Goal: Task Accomplishment & Management: Complete application form

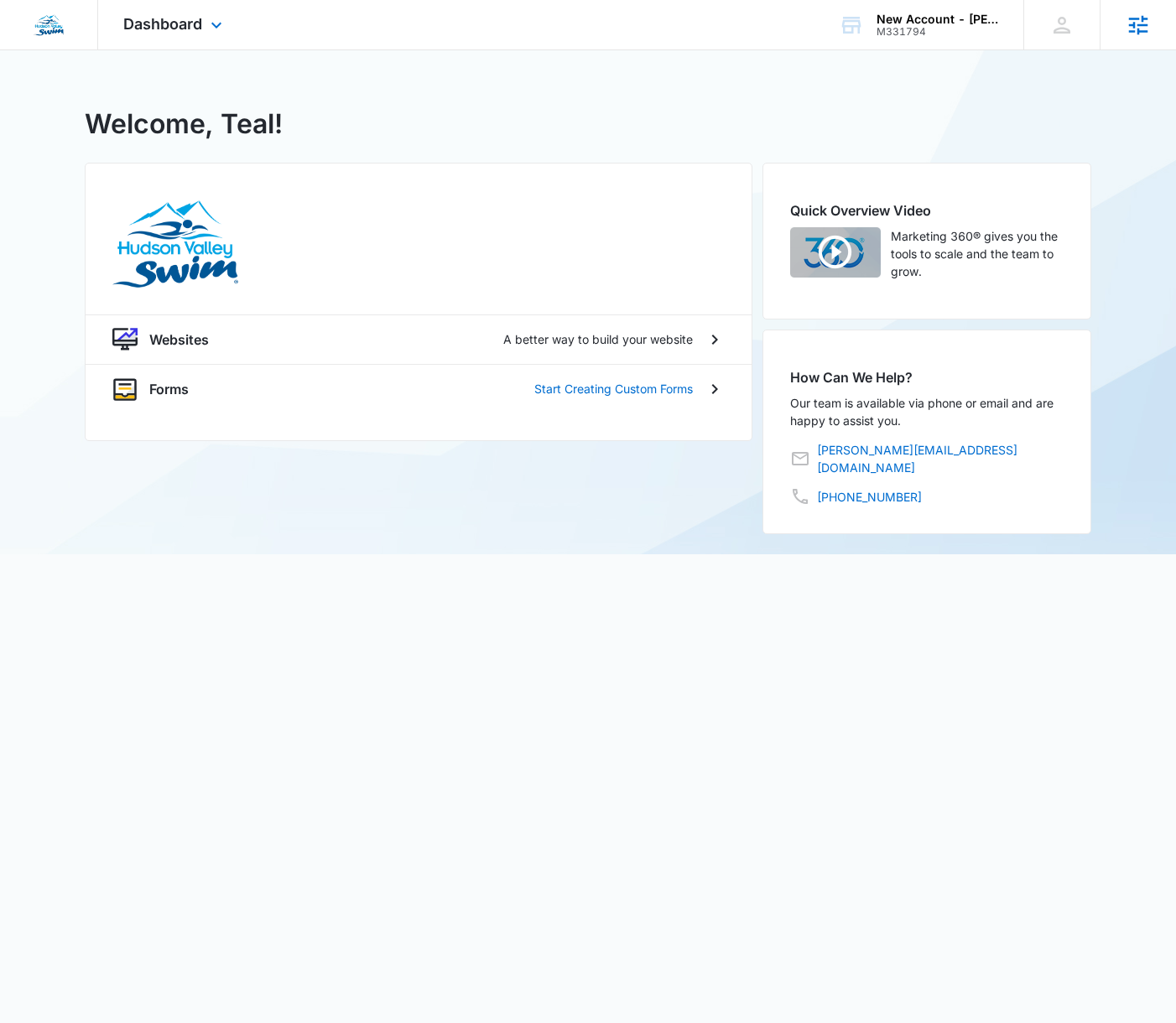
click at [1132, 30] on icon at bounding box center [1139, 24] width 20 height 20
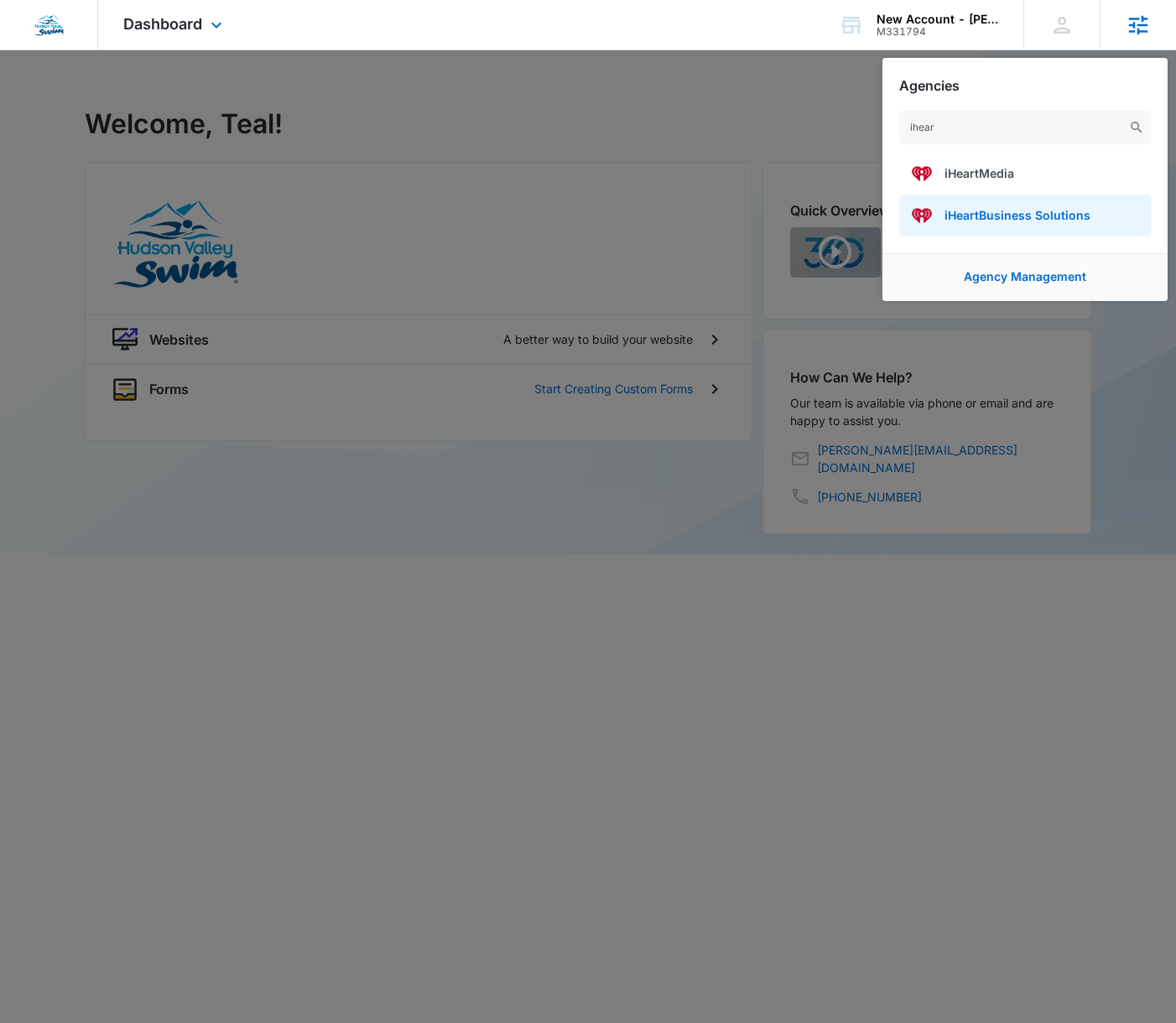
type input "ihear"
click at [1063, 217] on span "iHeartBusiness Solutions" at bounding box center [1017, 215] width 146 height 15
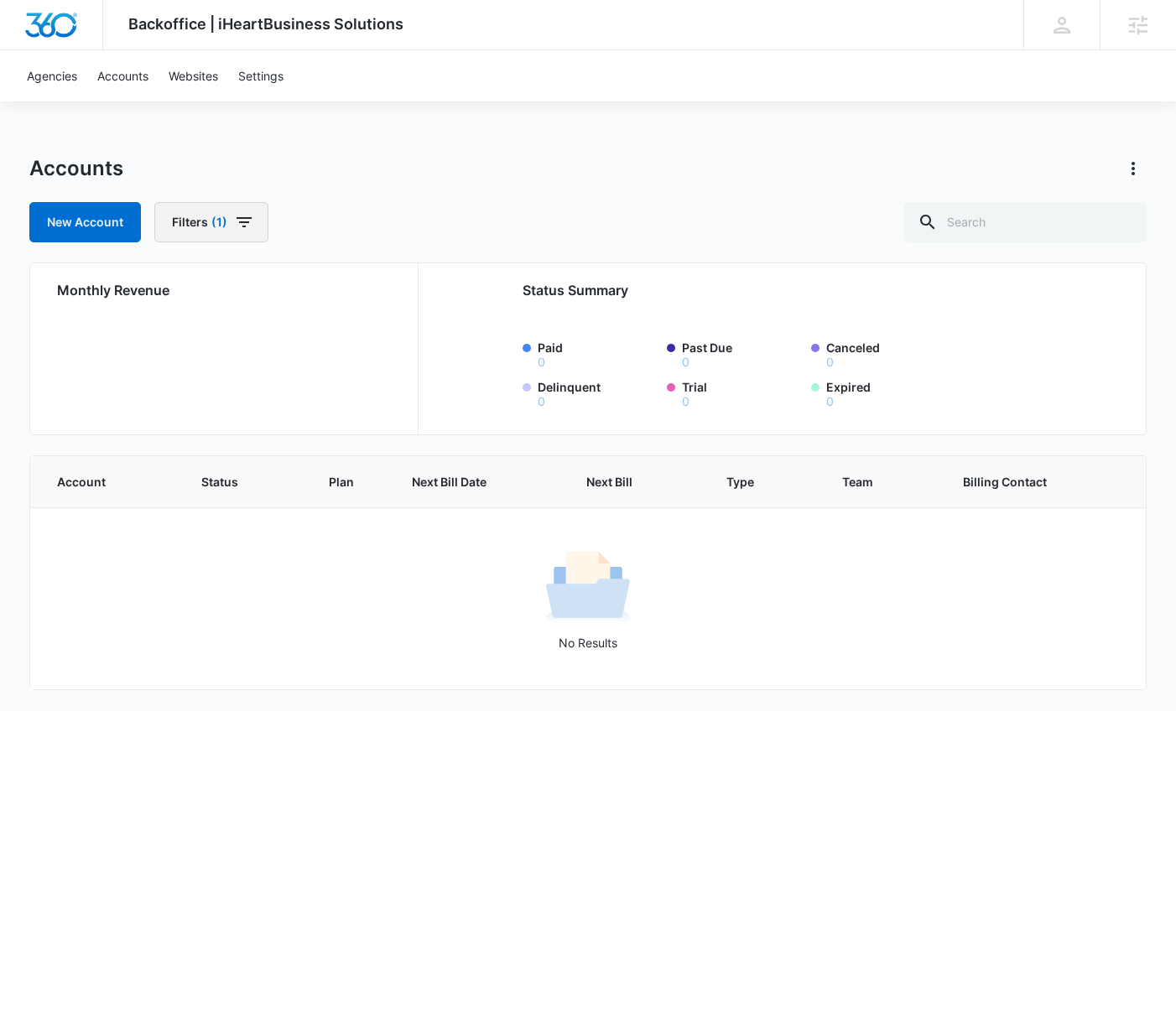
click at [254, 224] on button "Filters (1)" at bounding box center [211, 221] width 114 height 40
click at [294, 521] on button "Clear All" at bounding box center [271, 518] width 193 height 32
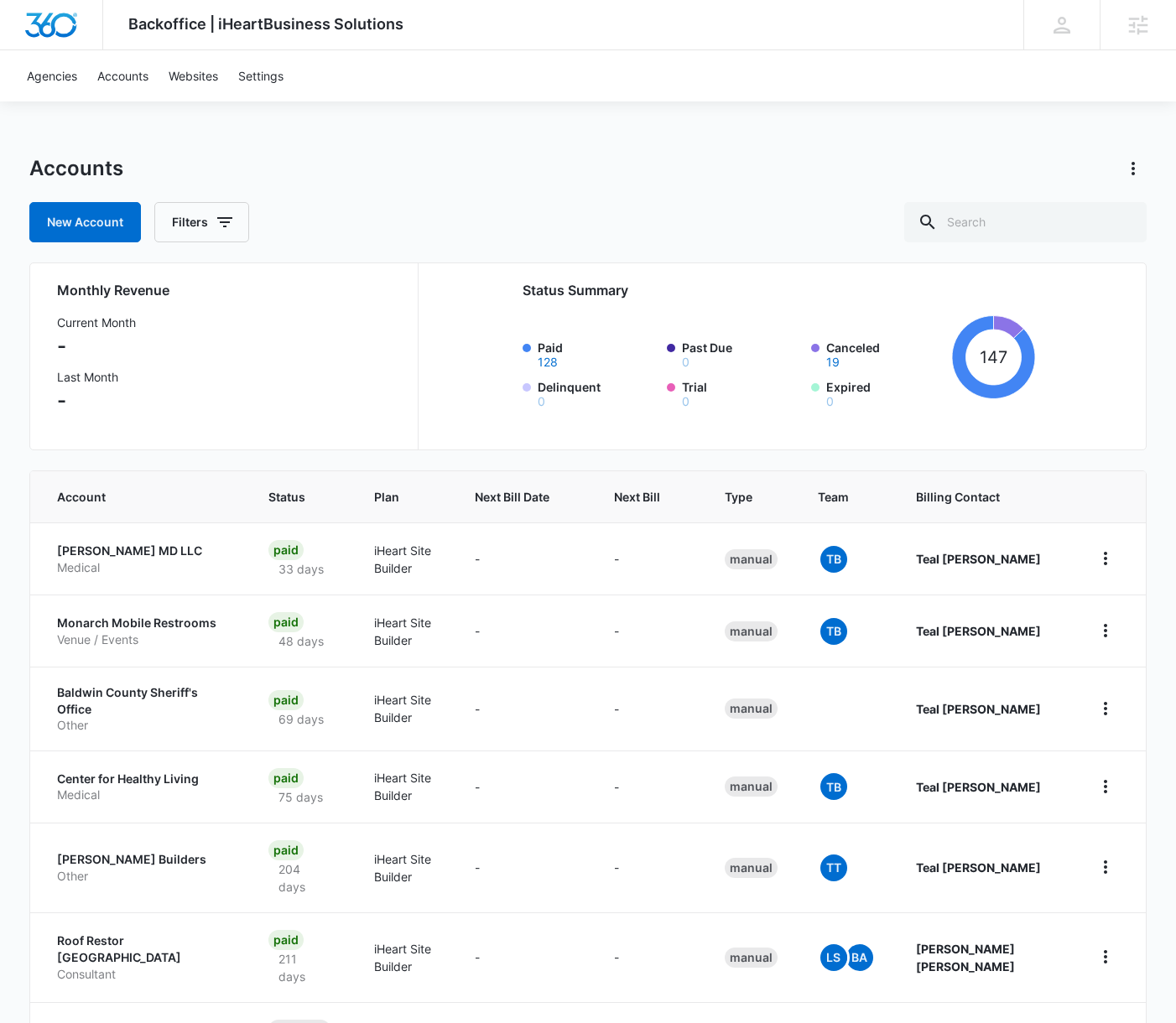
click at [524, 160] on div "Accounts" at bounding box center [588, 168] width 1117 height 26
click at [111, 231] on link "New Account" at bounding box center [85, 221] width 112 height 40
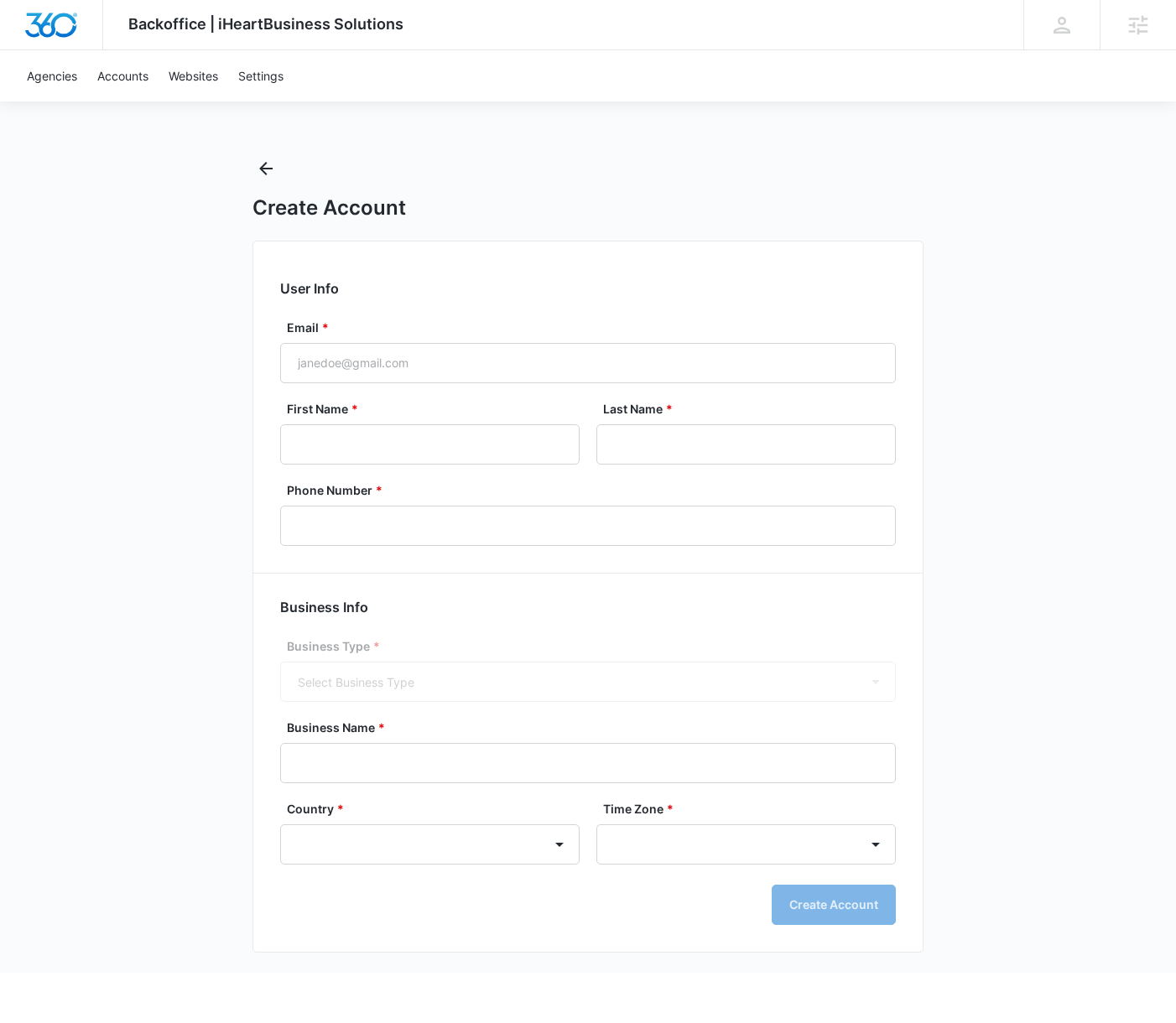
select select "US"
select select "America/Chicago"
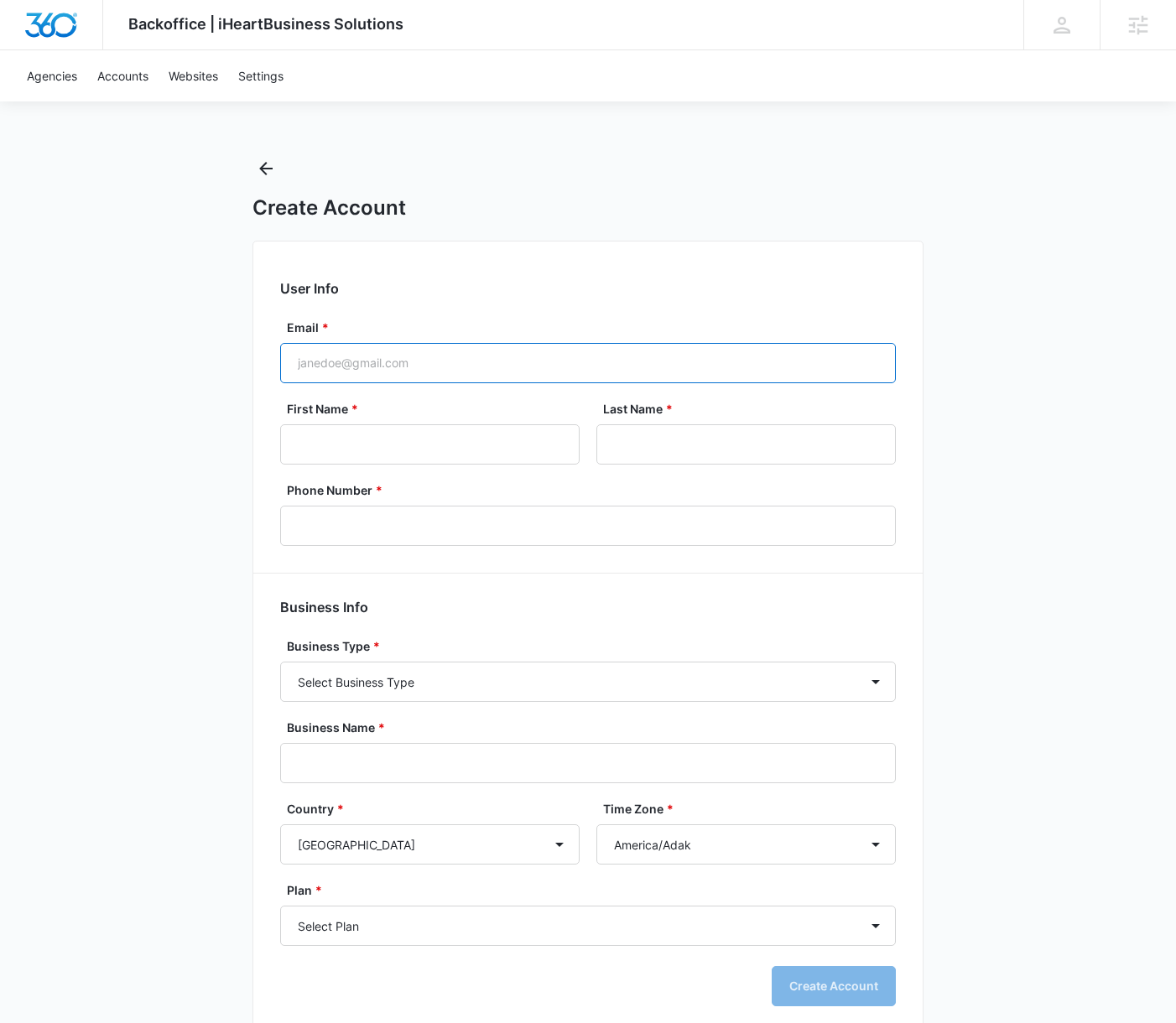
click at [406, 379] on input "Email *" at bounding box center [588, 363] width 615 height 40
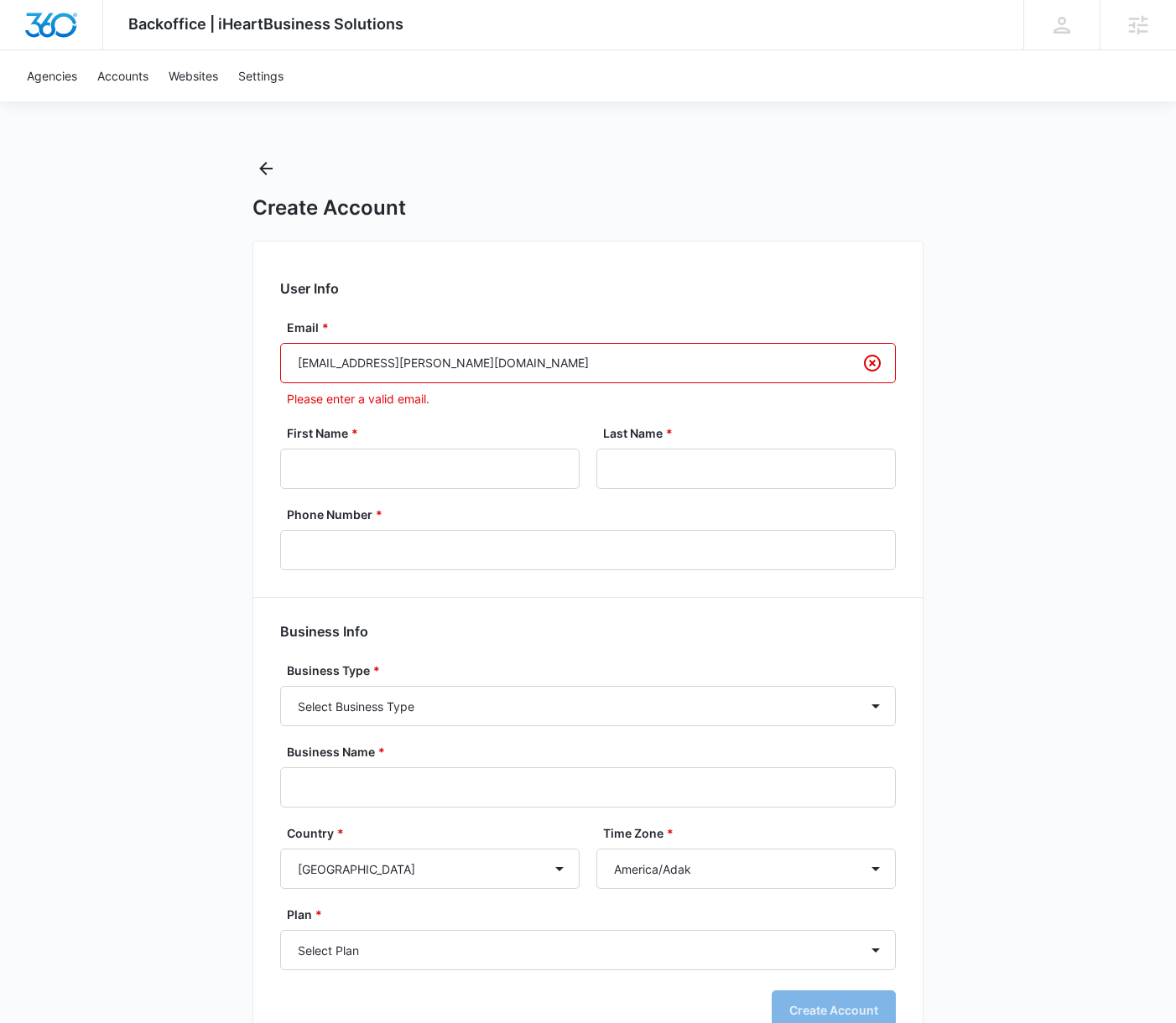
type input "[EMAIL_ADDRESS][PERSON_NAME][DOMAIN_NAME]"
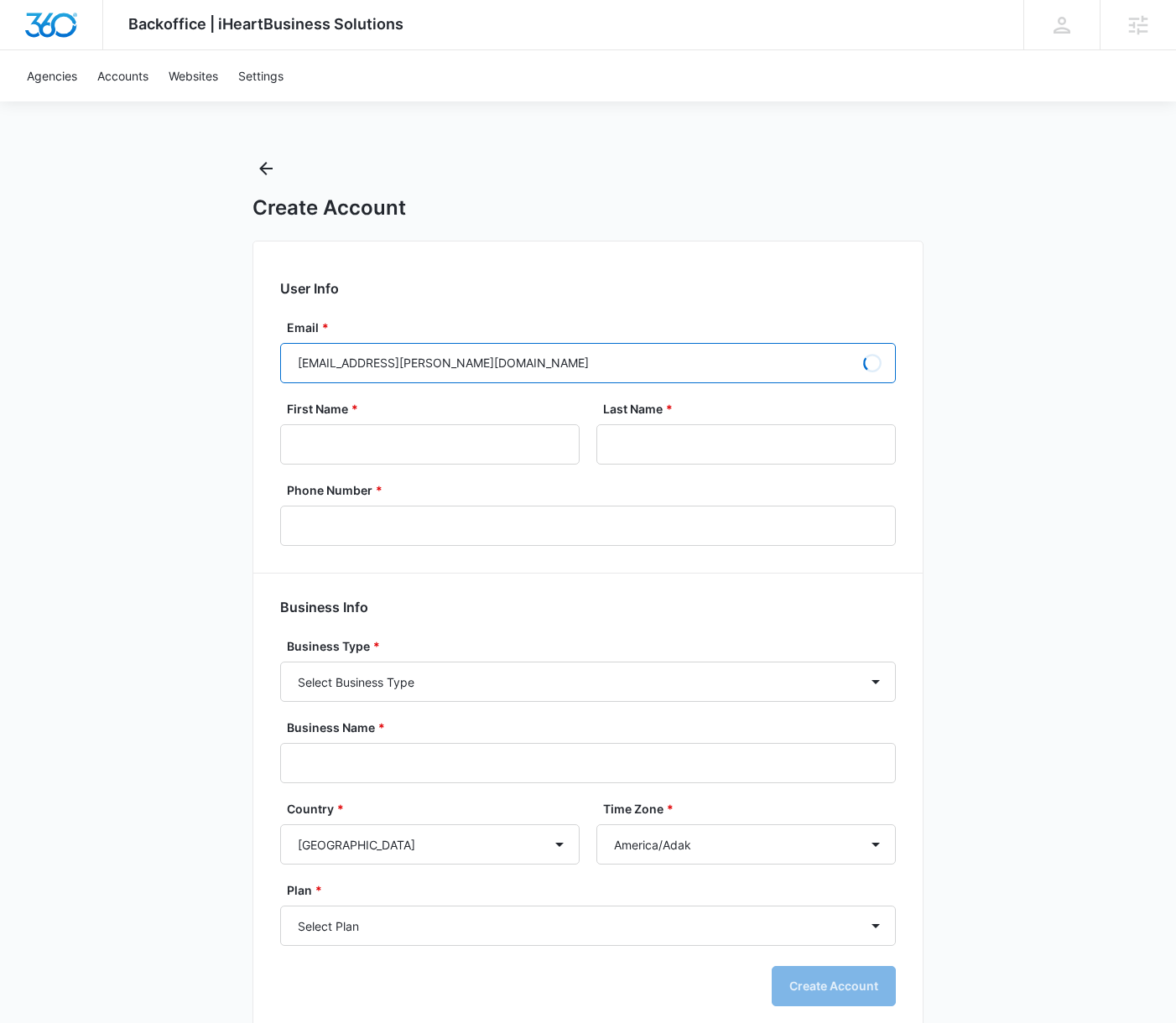
type input "Teal"
type input "Tuckness"
type input "(512) 661-0369"
type input "[EMAIL_ADDRESS][PERSON_NAME][DOMAIN_NAME]"
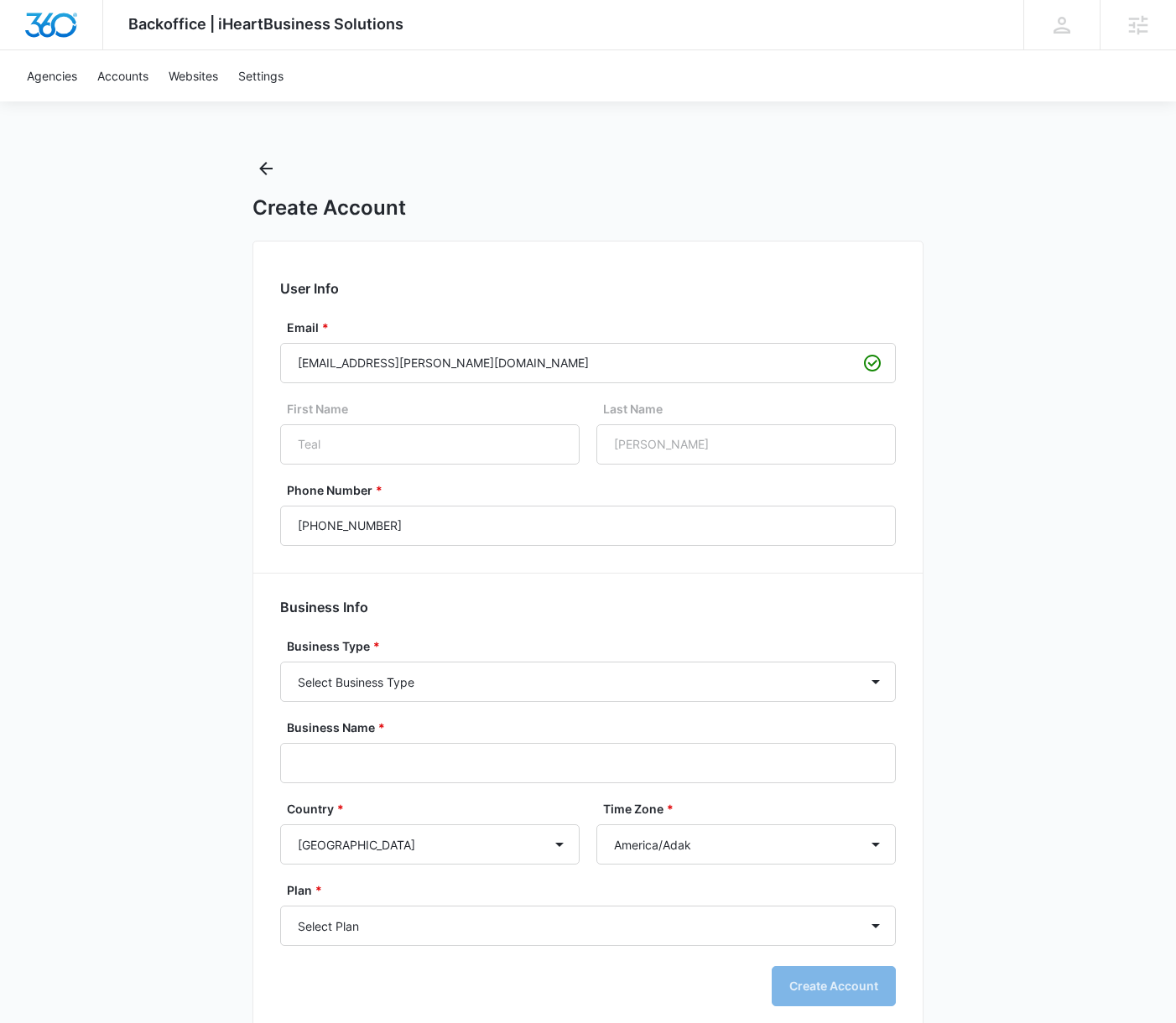
drag, startPoint x: 172, startPoint y: 516, endPoint x: 284, endPoint y: 625, distance: 156.3
click at [172, 516] on div "Backoffice | iHeartBusiness Solutions Apps Settings TT Teal Tuckness teal.tuckn…" at bounding box center [588, 527] width 1176 height 1054
click at [396, 677] on select "Select Business Type Accounting / CPA Assisted Living Attorney / Law Firm Auto …" at bounding box center [588, 681] width 615 height 40
click at [799, 657] on div "Business Type * Select Business Type Accounting / CPA Assisted Living Attorney …" at bounding box center [588, 669] width 615 height 65
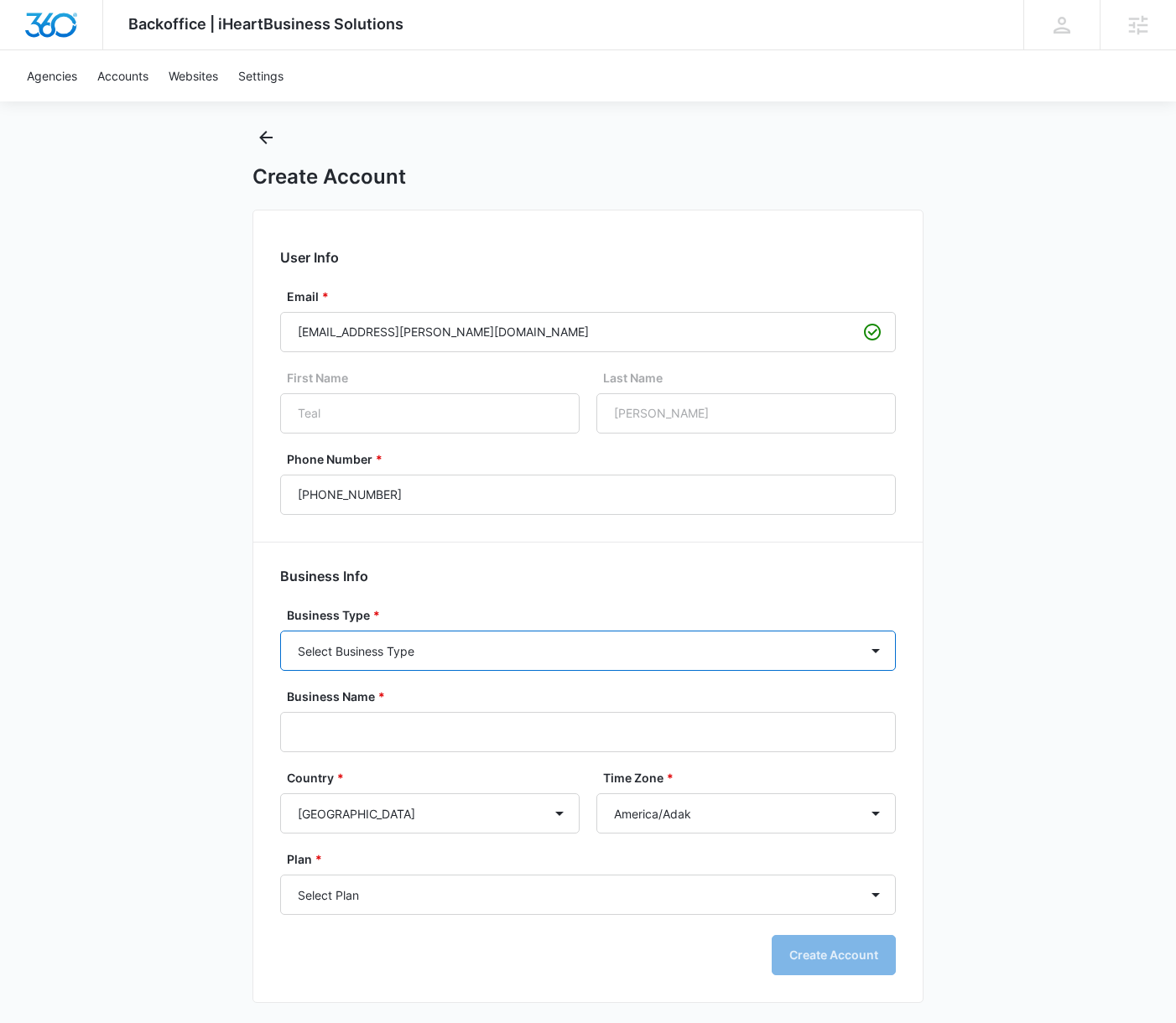
click at [868, 644] on select "Select Business Type Accounting / CPA Assisted Living Attorney / Law Firm Auto …" at bounding box center [588, 651] width 615 height 40
select select "23"
click at [280, 631] on select "Select Business Type Accounting / CPA Assisted Living Attorney / Law Firm Auto …" at bounding box center [588, 651] width 615 height 40
drag, startPoint x: 207, startPoint y: 650, endPoint x: 225, endPoint y: 662, distance: 21.6
click at [215, 655] on div "Backoffice | iHeartBusiness Solutions Apps Settings TT Teal Tuckness teal.tuckn…" at bounding box center [588, 496] width 1176 height 1054
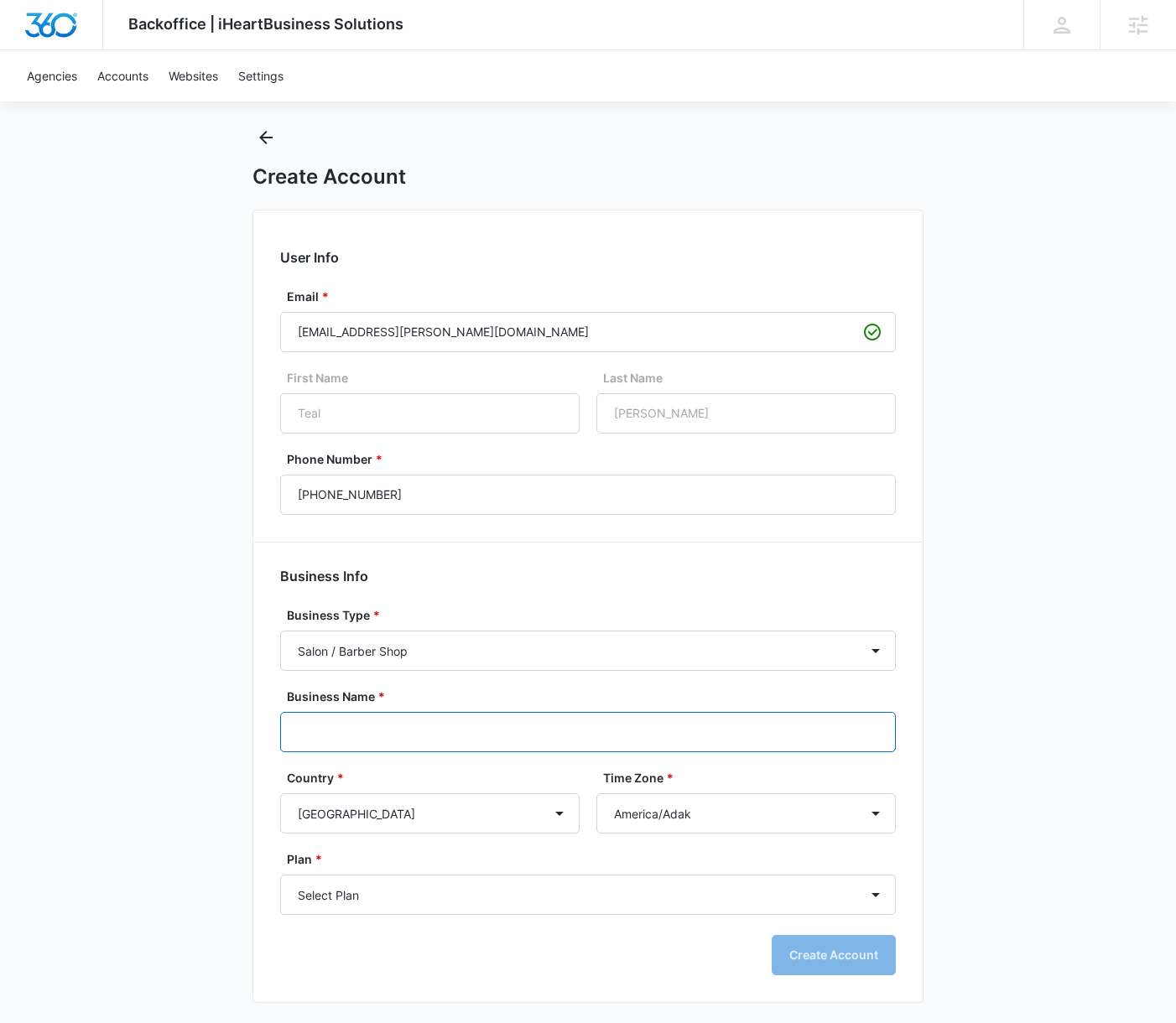
click at [356, 730] on input "Business Name *" at bounding box center [588, 732] width 615 height 40
paste input "The Glow Standard"
click at [322, 735] on input "The Glow Standard" at bounding box center [588, 732] width 615 height 40
type input "The Glow Standard"
click at [1020, 681] on div "Backoffice | iHeartBusiness Solutions Apps Settings TT Teal Tuckness teal.tuckn…" at bounding box center [588, 496] width 1176 height 1054
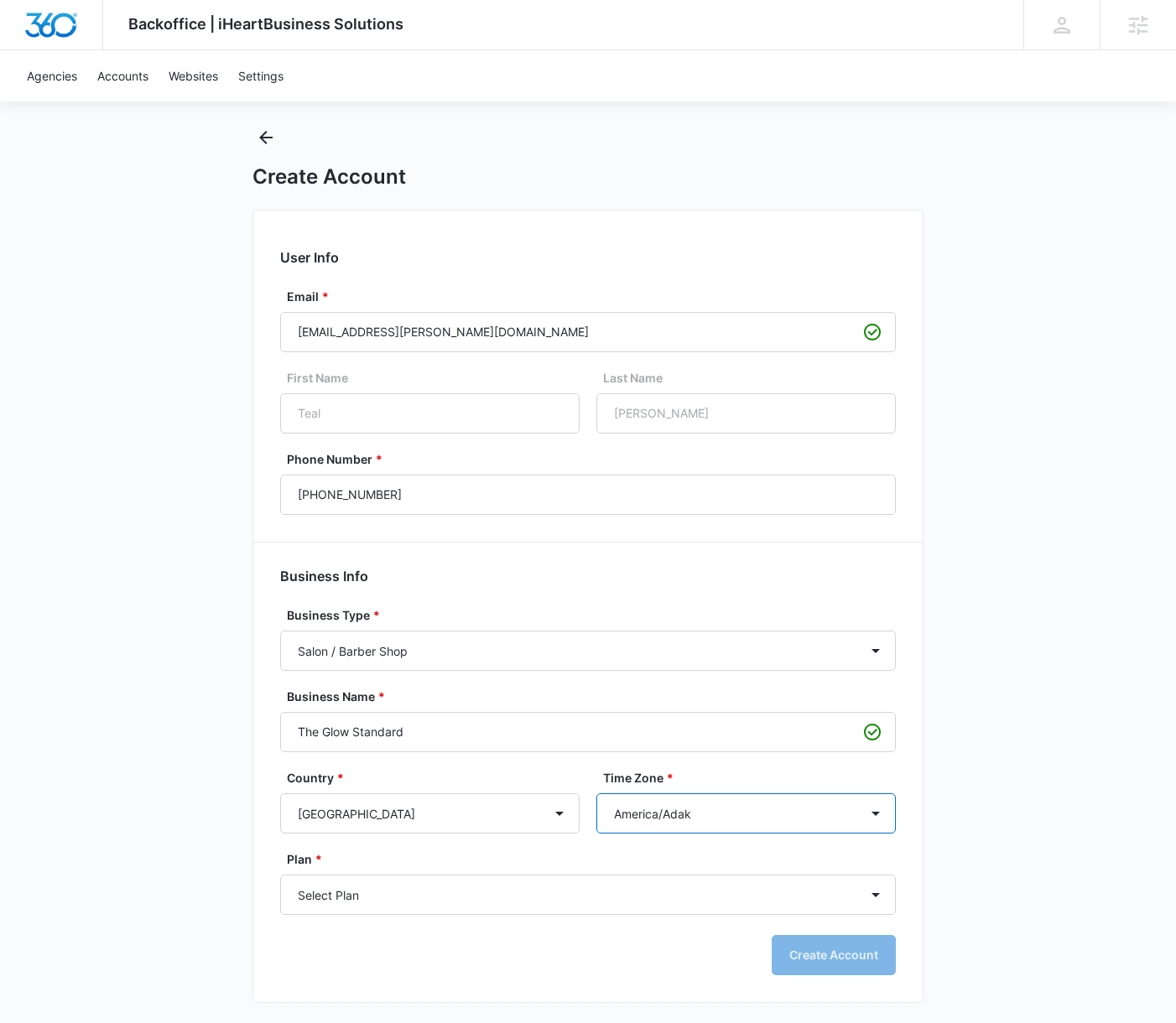
click at [829, 806] on select "America/Adak America/Anchorage America/Boise America/Chicago America/Denver Ame…" at bounding box center [747, 813] width 300 height 40
select select "America/Denver"
click at [597, 794] on select "America/Adak America/Anchorage America/Boise America/Chicago America/Denver Ame…" at bounding box center [747, 813] width 300 height 40
click at [1001, 596] on div "Backoffice | iHeartBusiness Solutions Apps Settings TT Teal Tuckness teal.tuckn…" at bounding box center [588, 496] width 1176 height 1054
click at [510, 888] on select "Select Plan Business Basic Business Builder iHeart Site Builder" at bounding box center [588, 895] width 615 height 40
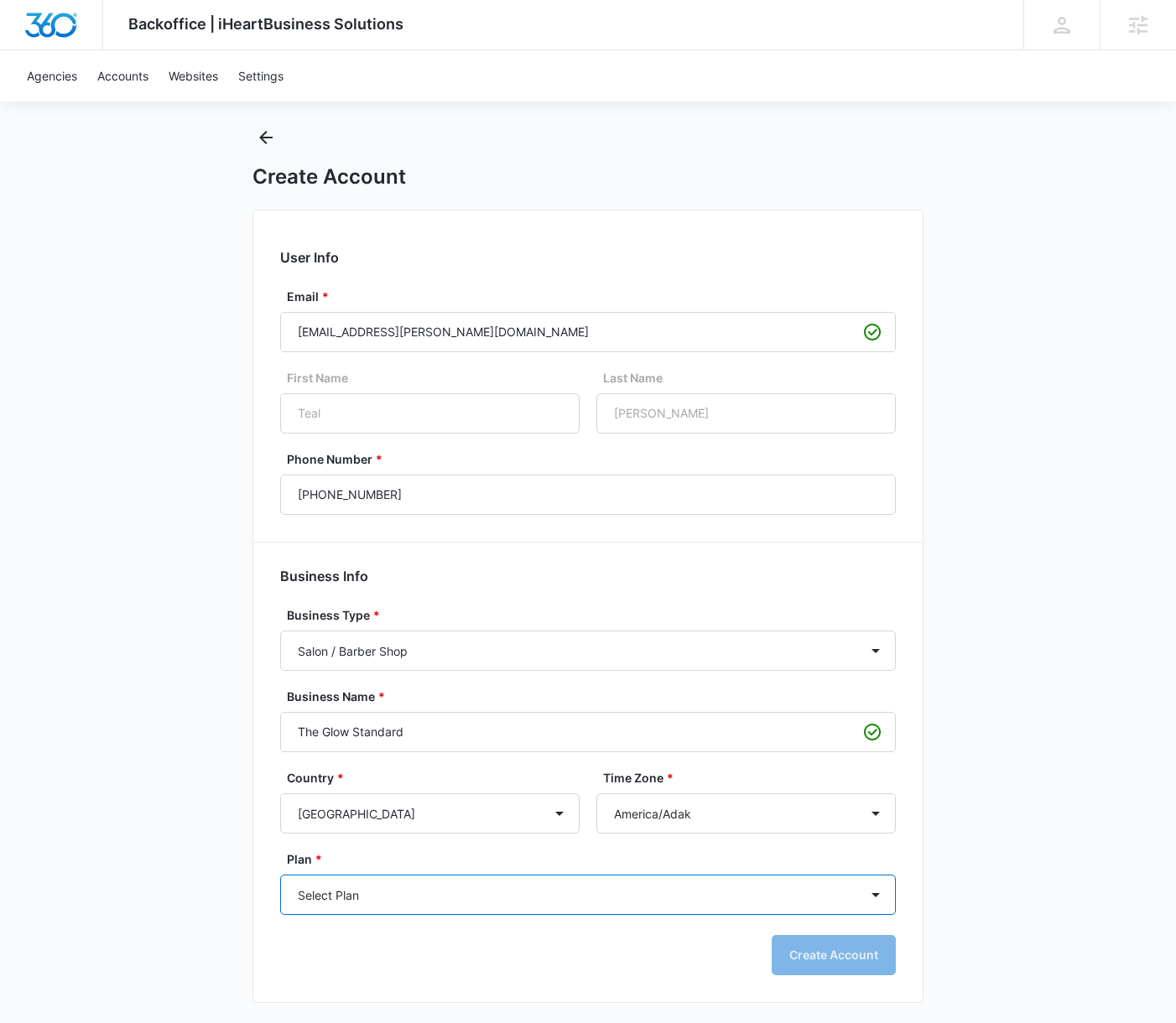
select select "384"
click at [280, 875] on select "Select Plan Business Basic Business Builder iHeart Site Builder" at bounding box center [588, 895] width 615 height 40
click at [1007, 815] on div "Backoffice | iHeartBusiness Solutions Apps Settings TT Teal Tuckness teal.tuckn…" at bounding box center [588, 496] width 1176 height 1054
click at [817, 954] on button "Create Account" at bounding box center [833, 954] width 124 height 40
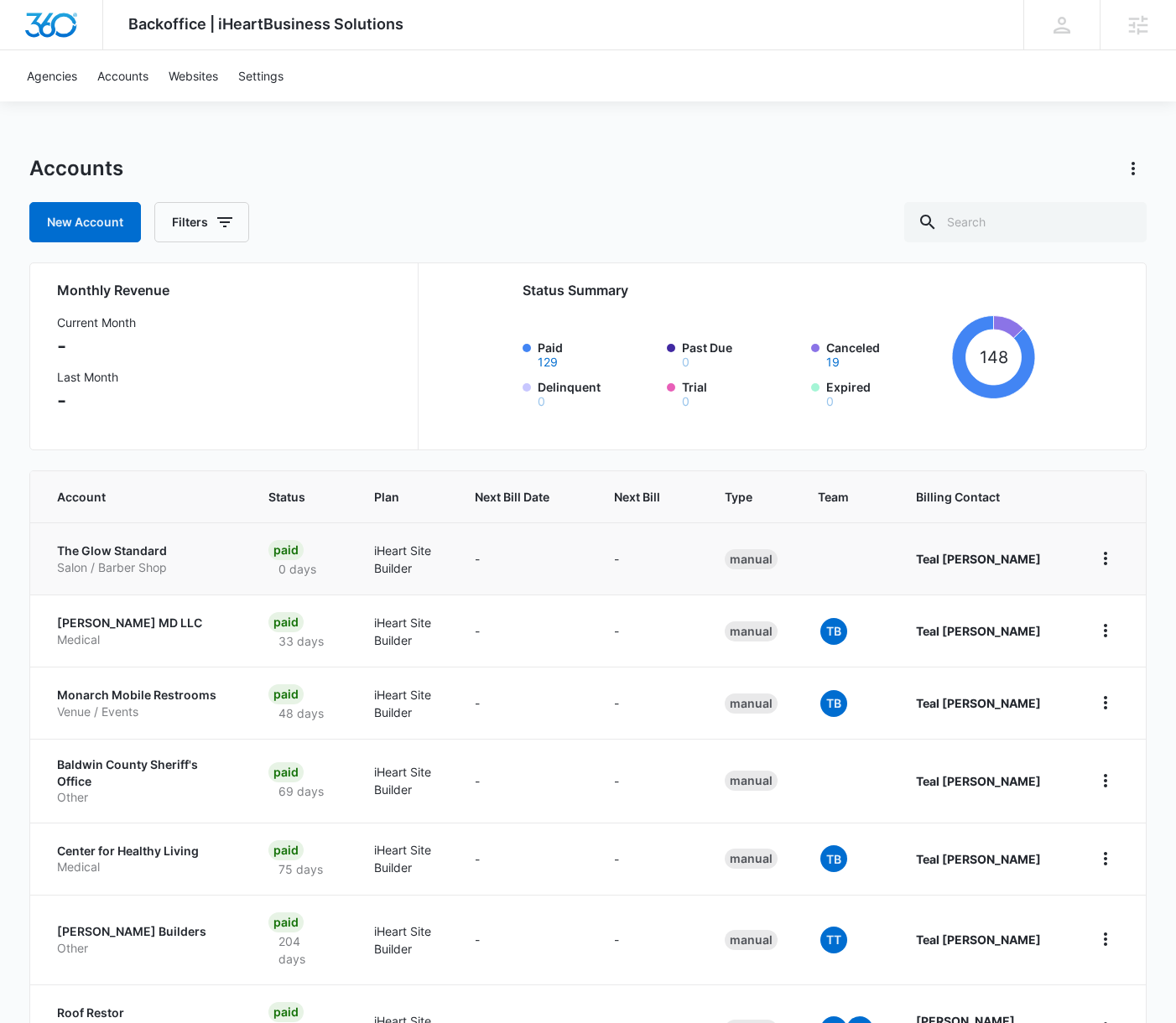
click at [124, 554] on p "The Glow Standard" at bounding box center [142, 551] width 172 height 17
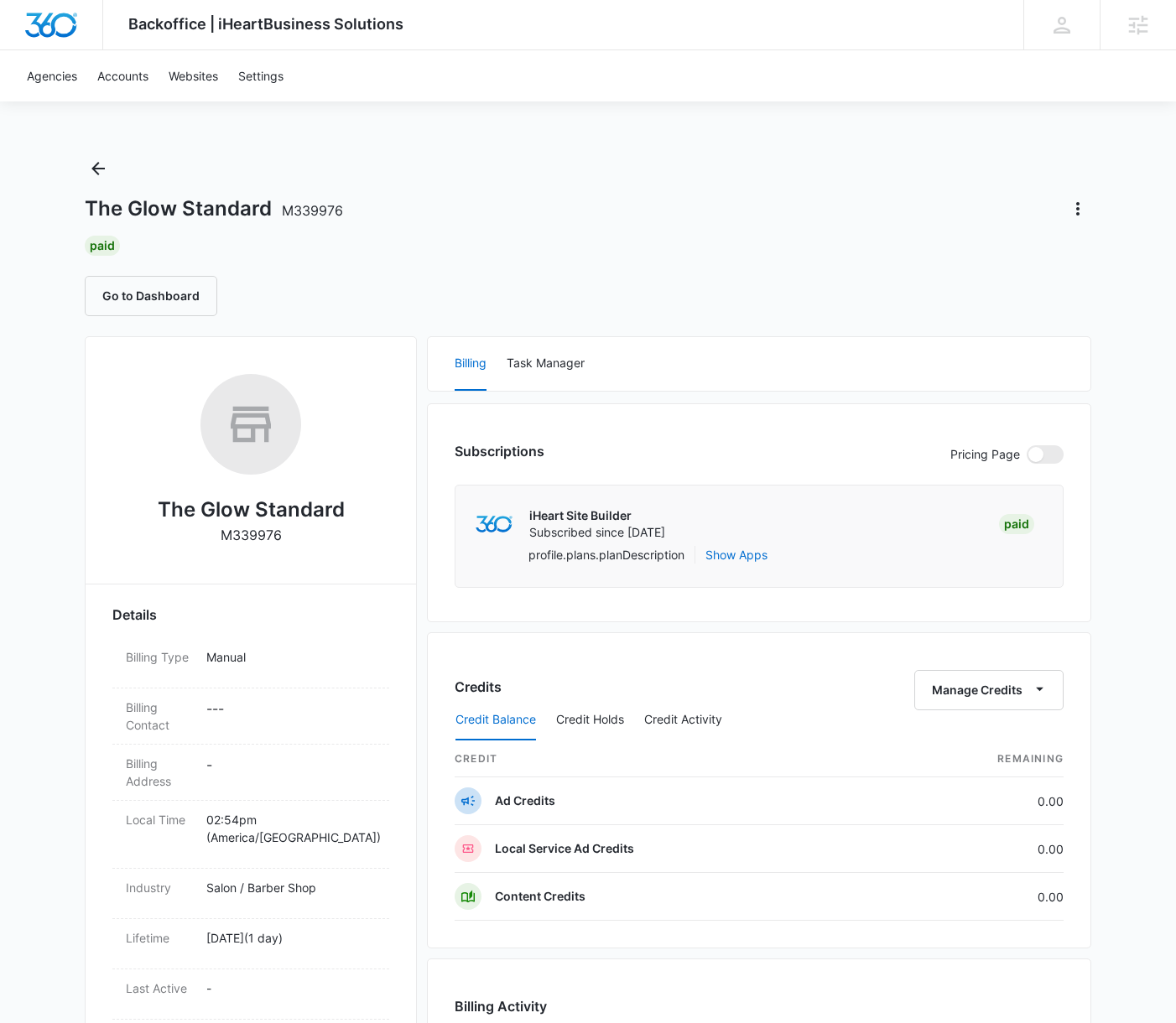
click at [304, 211] on span "M339976" at bounding box center [313, 210] width 61 height 17
click at [322, 211] on span "M339976" at bounding box center [313, 210] width 61 height 17
drag, startPoint x: 344, startPoint y: 212, endPoint x: 285, endPoint y: 209, distance: 59.1
click at [285, 209] on div "The Glow Standard M339976" at bounding box center [587, 208] width 1006 height 26
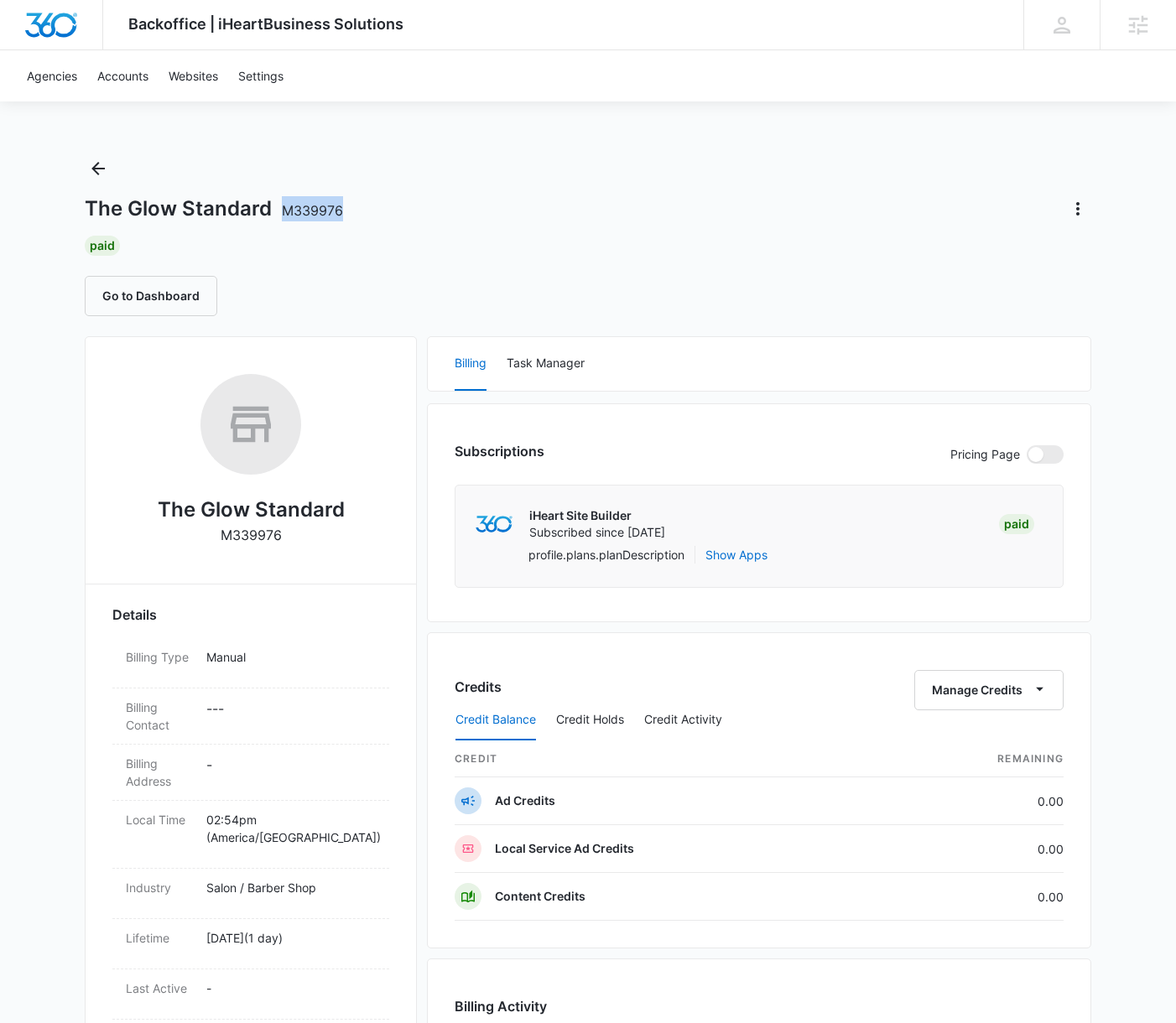
copy span "M339976"
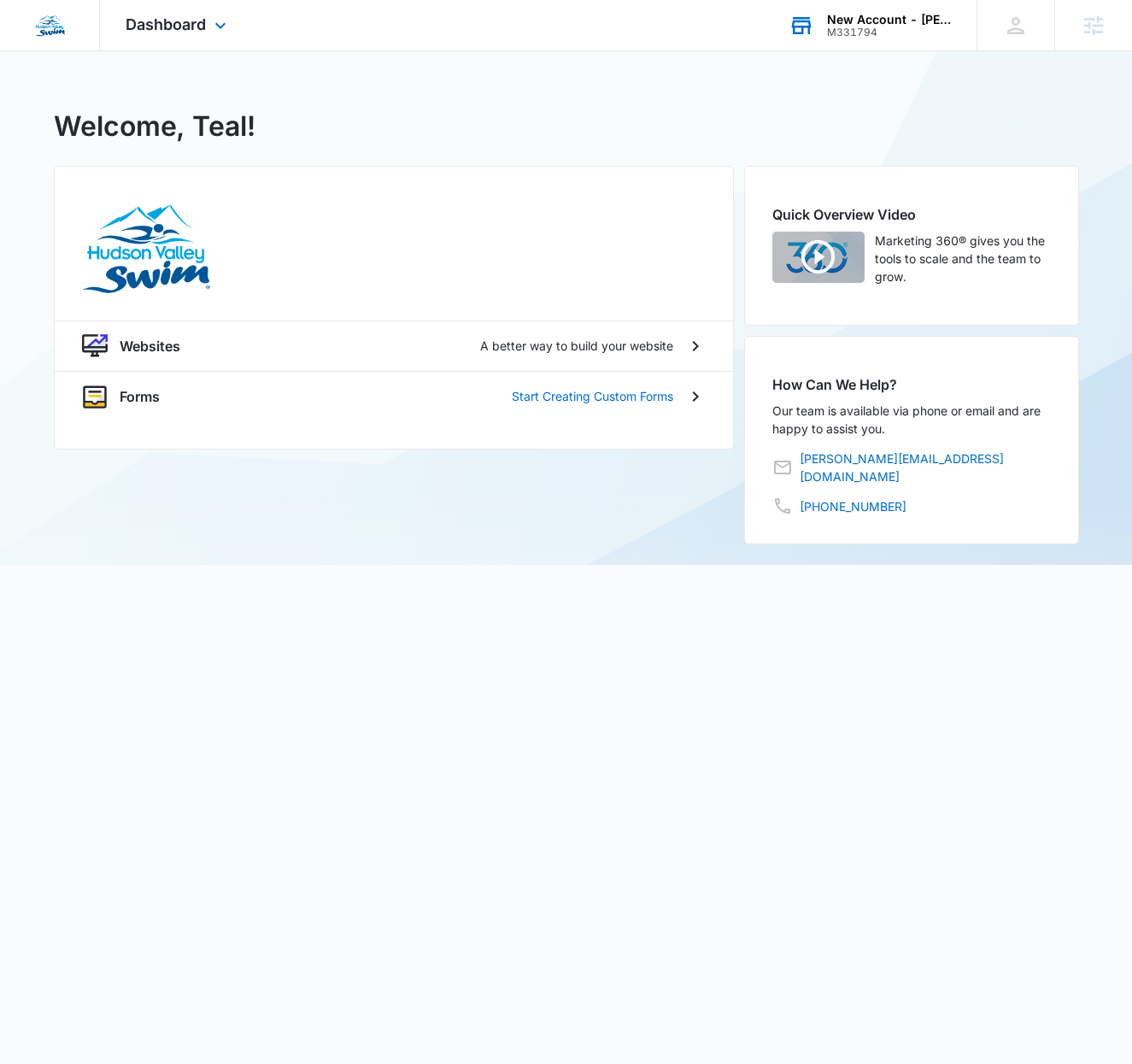
click at [886, 27] on div "M331794" at bounding box center [889, 33] width 125 height 12
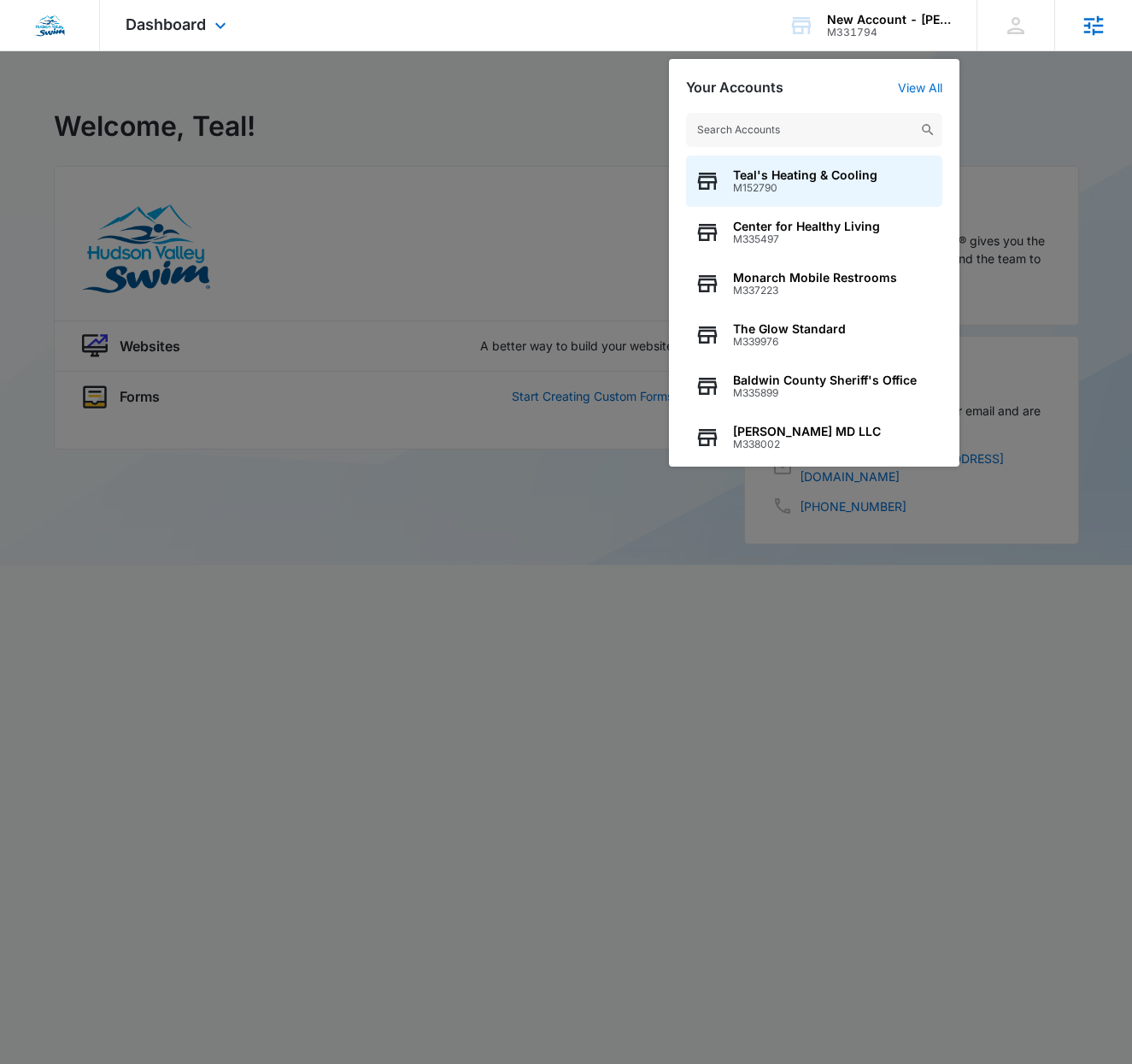
drag, startPoint x: 1005, startPoint y: 76, endPoint x: 1092, endPoint y: 41, distance: 93.8
click at [1011, 74] on div at bounding box center [566, 532] width 1132 height 1064
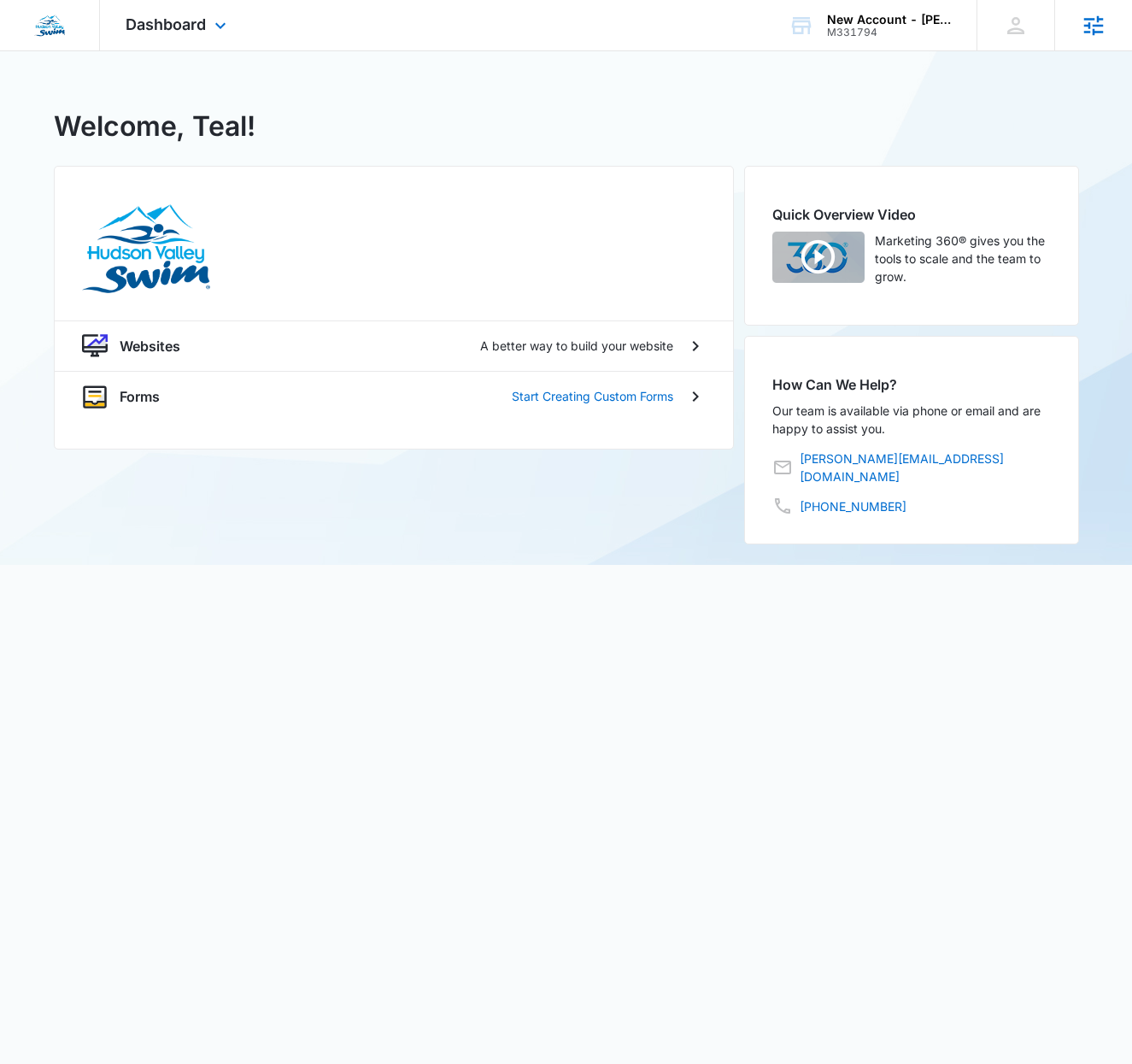
click at [1103, 33] on icon at bounding box center [1094, 26] width 26 height 26
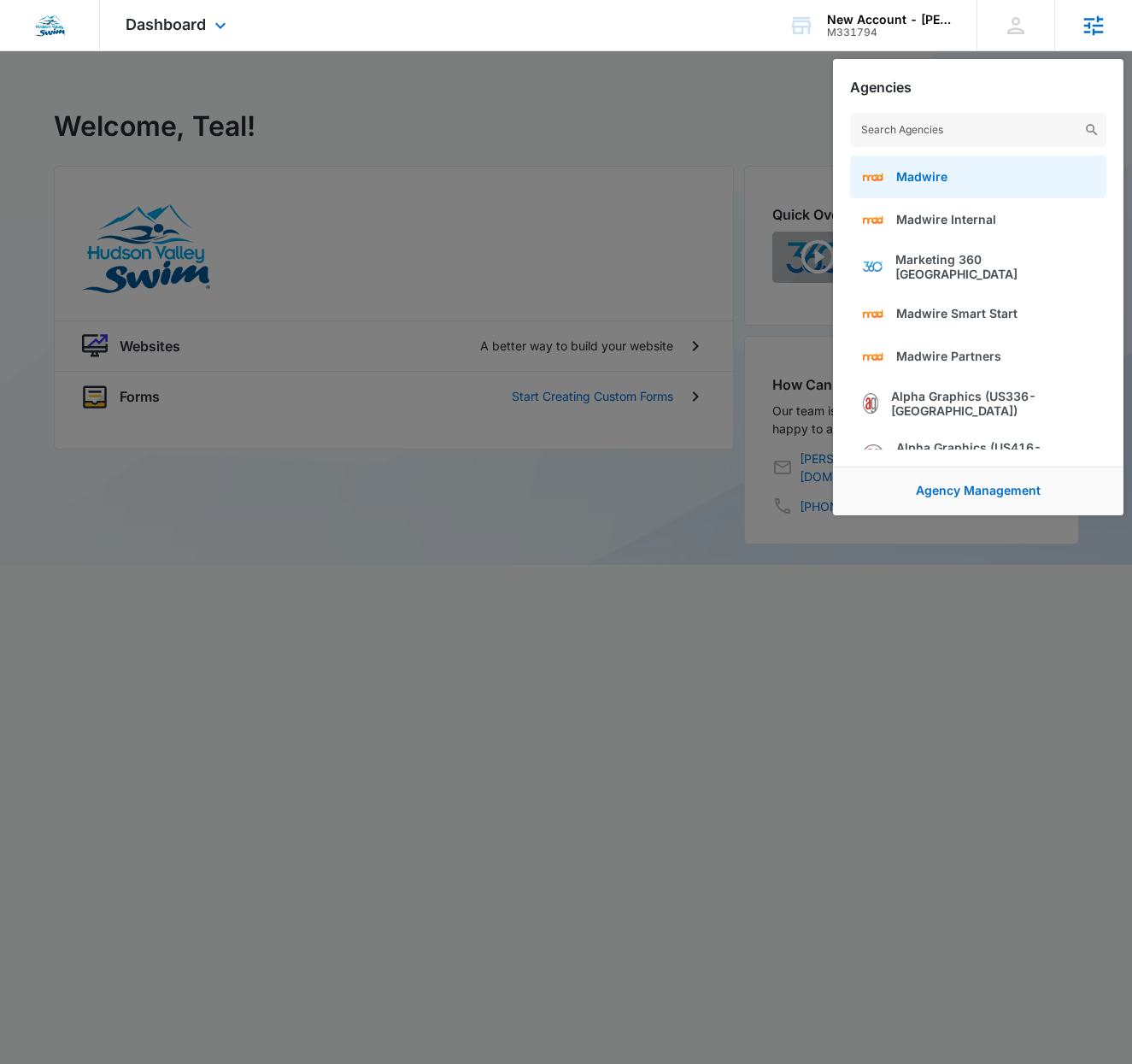
click at [964, 169] on link "Madwire" at bounding box center [978, 177] width 257 height 43
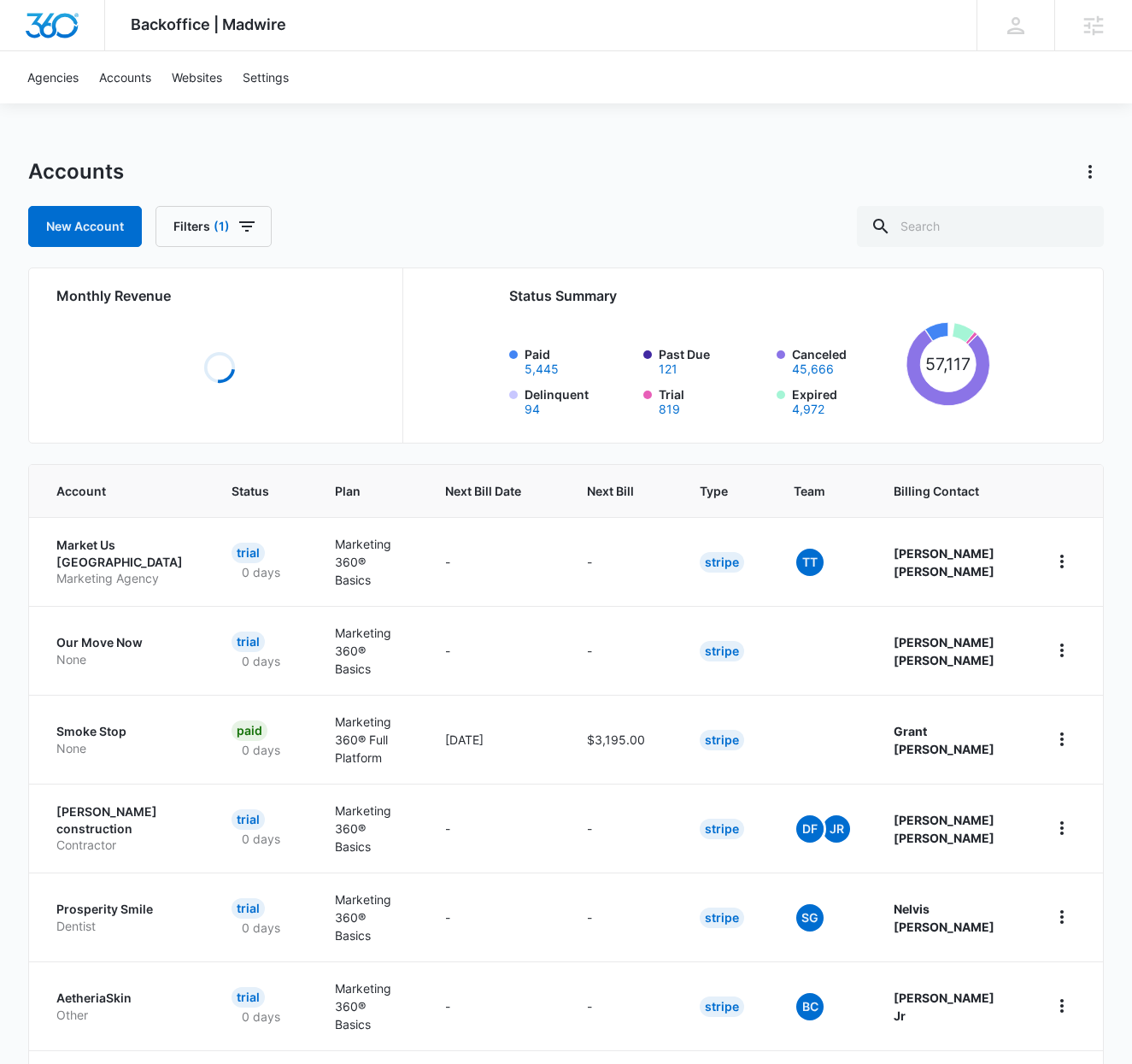
click at [568, 159] on div "Accounts" at bounding box center [566, 171] width 1076 height 27
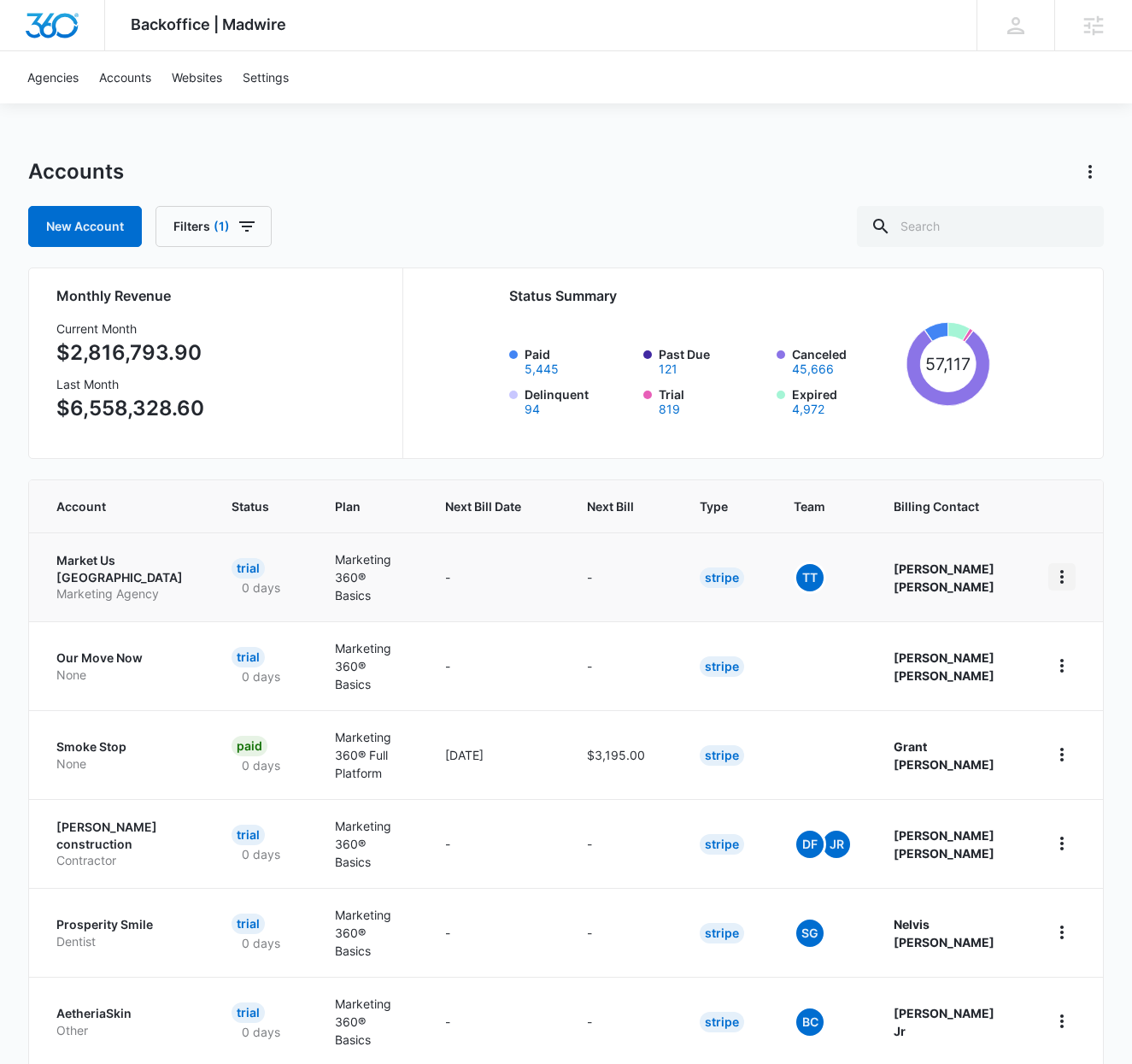
click at [1064, 566] on icon "home" at bounding box center [1062, 576] width 21 height 21
click at [1032, 609] on link "Go to Dashboard" at bounding box center [986, 616] width 95 height 15
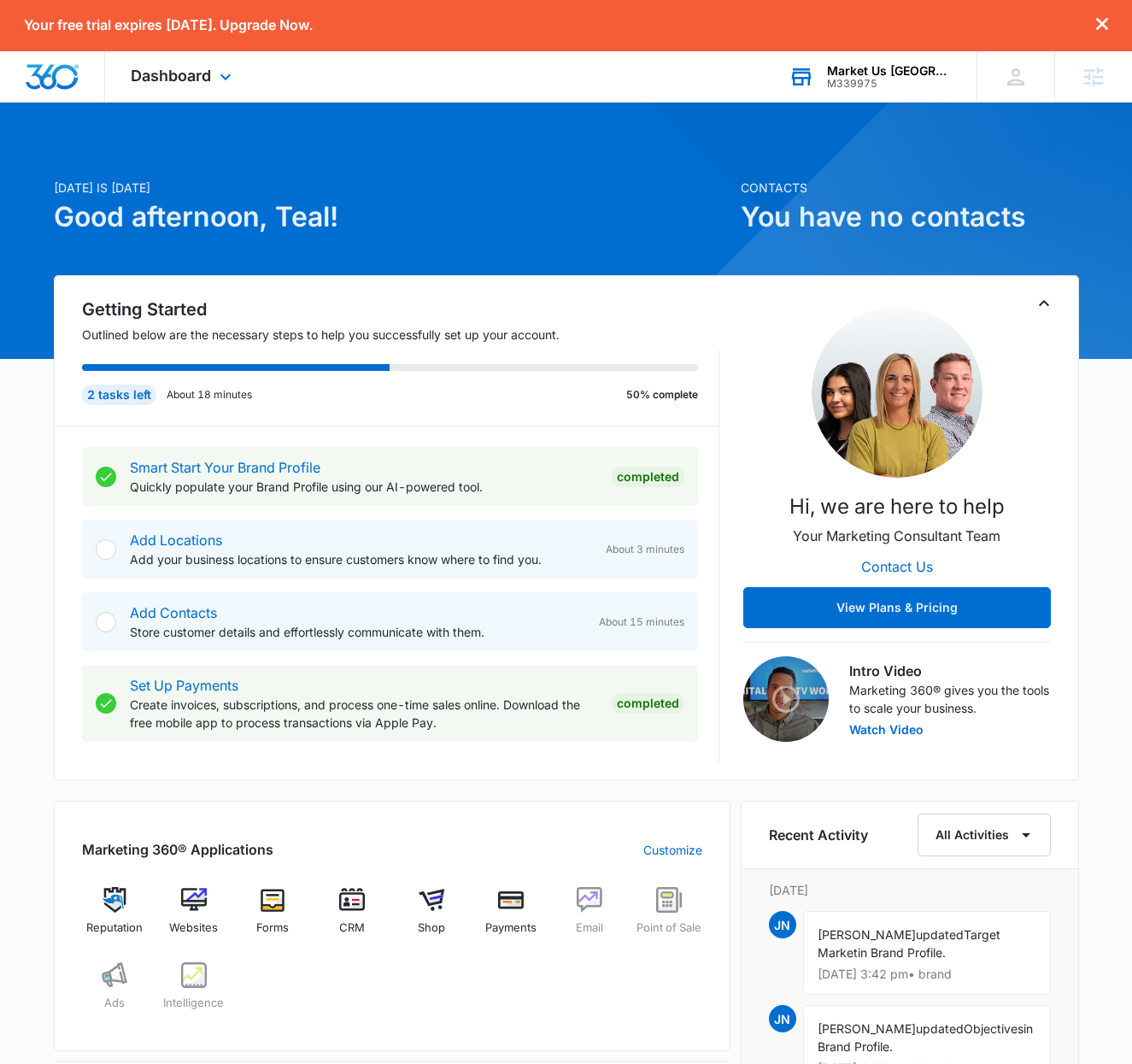
click at [886, 57] on div "Market Us Chicago M339975 Your Accounts View All" at bounding box center [869, 76] width 214 height 50
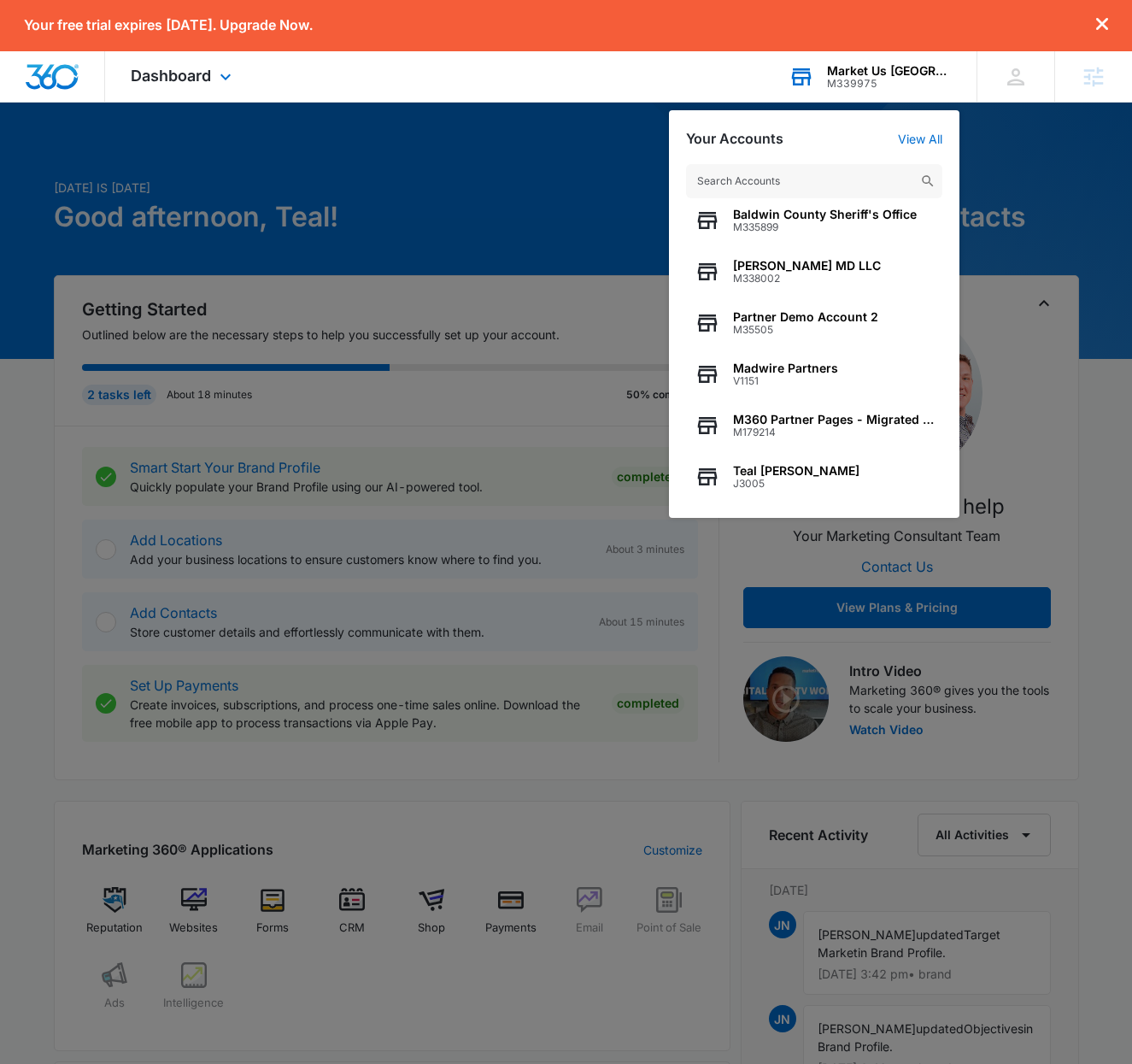
scroll to position [219, 0]
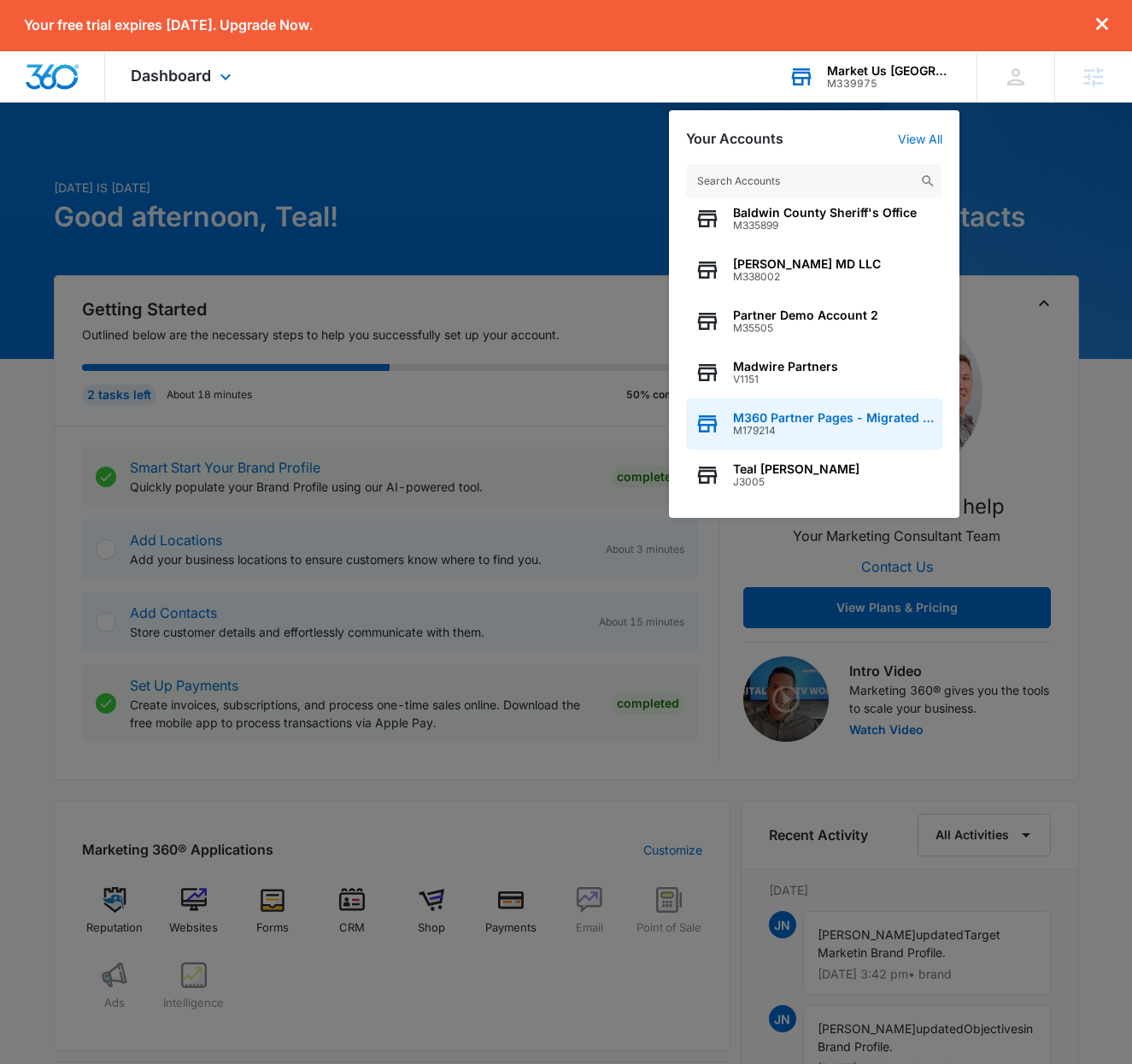
click at [799, 418] on span "M360 Partner Pages - Migrated Catch All" at bounding box center [833, 418] width 201 height 14
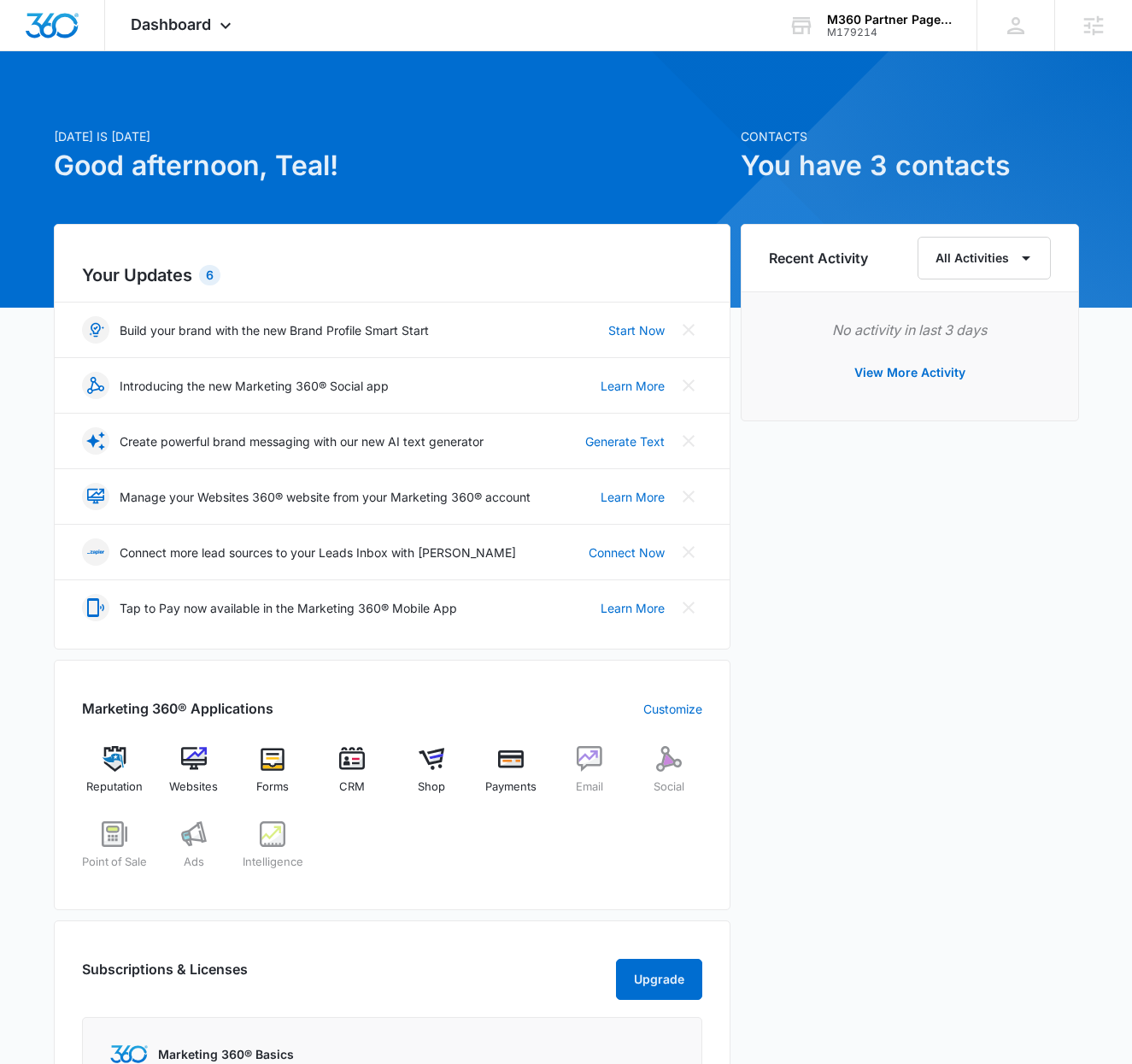
click at [318, 169] on h1 "Good afternoon, Teal!" at bounding box center [392, 166] width 677 height 41
click at [160, 10] on div "Dashboard Apps Reputation Websites Forms CRM Email Social Shop Payments POS Ads…" at bounding box center [183, 25] width 157 height 50
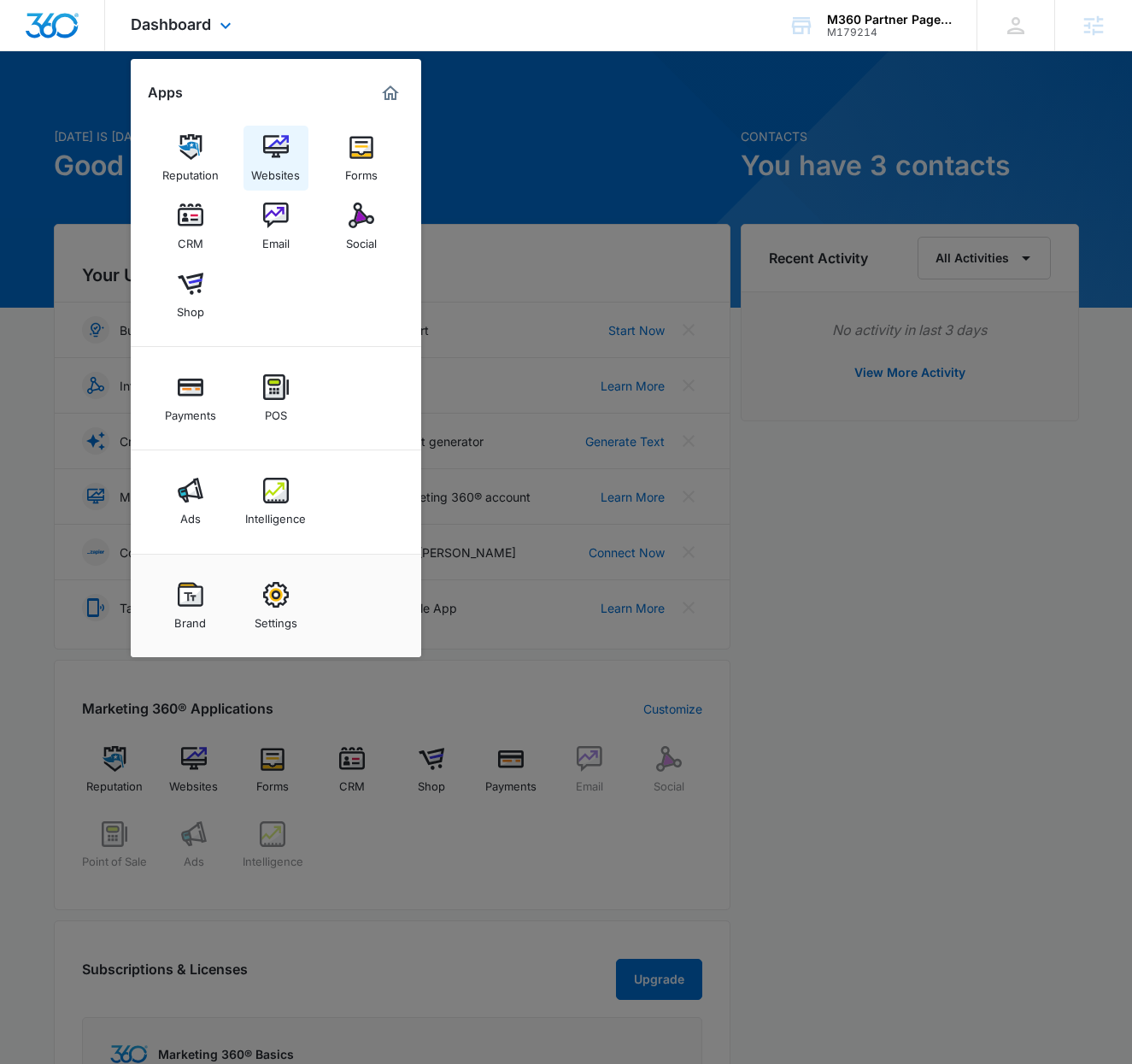
click at [278, 157] on img at bounding box center [277, 147] width 26 height 26
